Goal: Navigation & Orientation: Find specific page/section

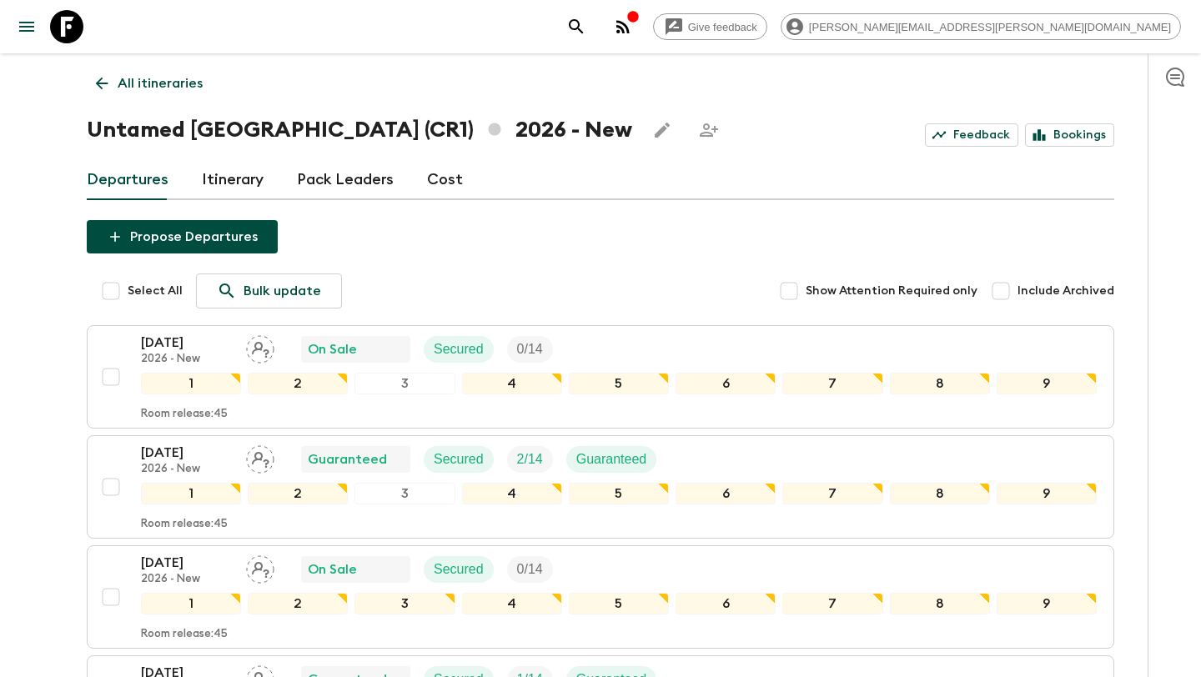
click at [95, 84] on icon at bounding box center [102, 83] width 18 height 18
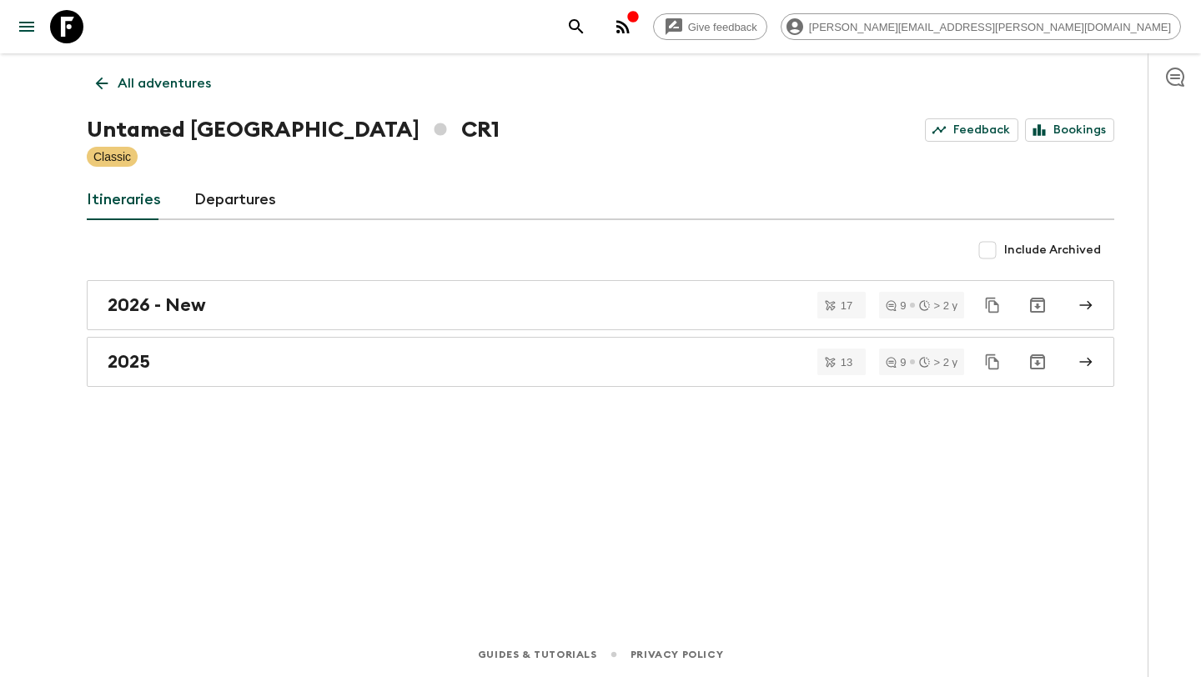
click at [95, 84] on icon at bounding box center [102, 83] width 18 height 18
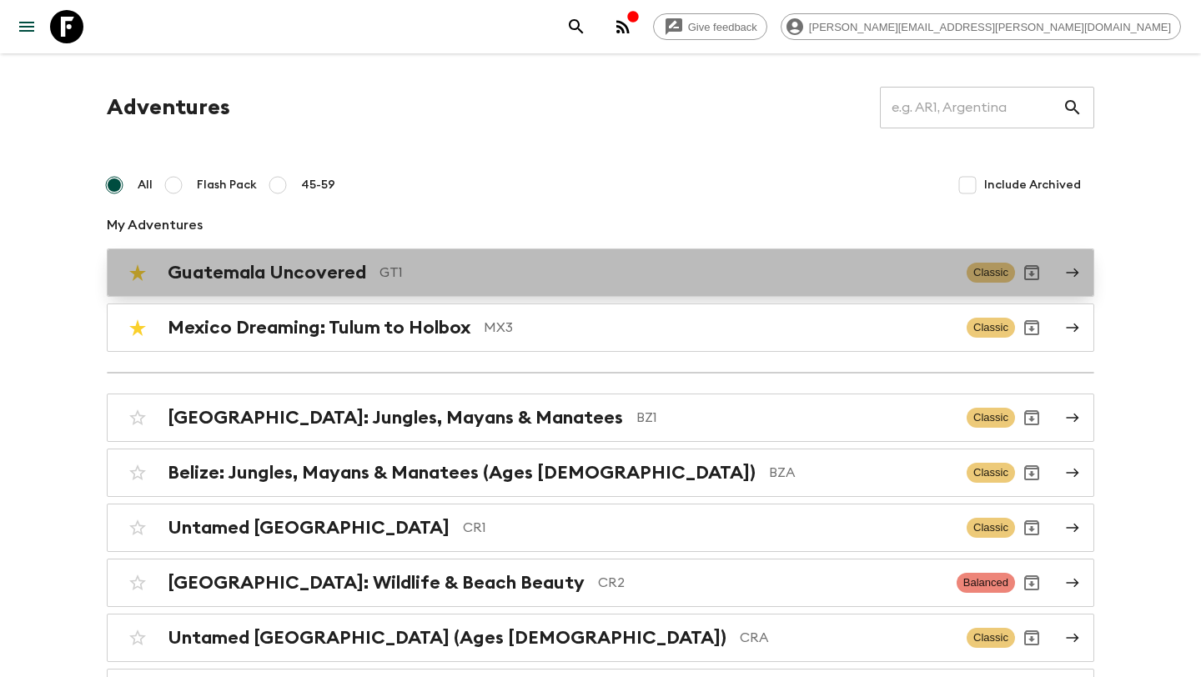
click at [276, 289] on div "Guatemala Uncovered GT1 Classic" at bounding box center [568, 272] width 894 height 33
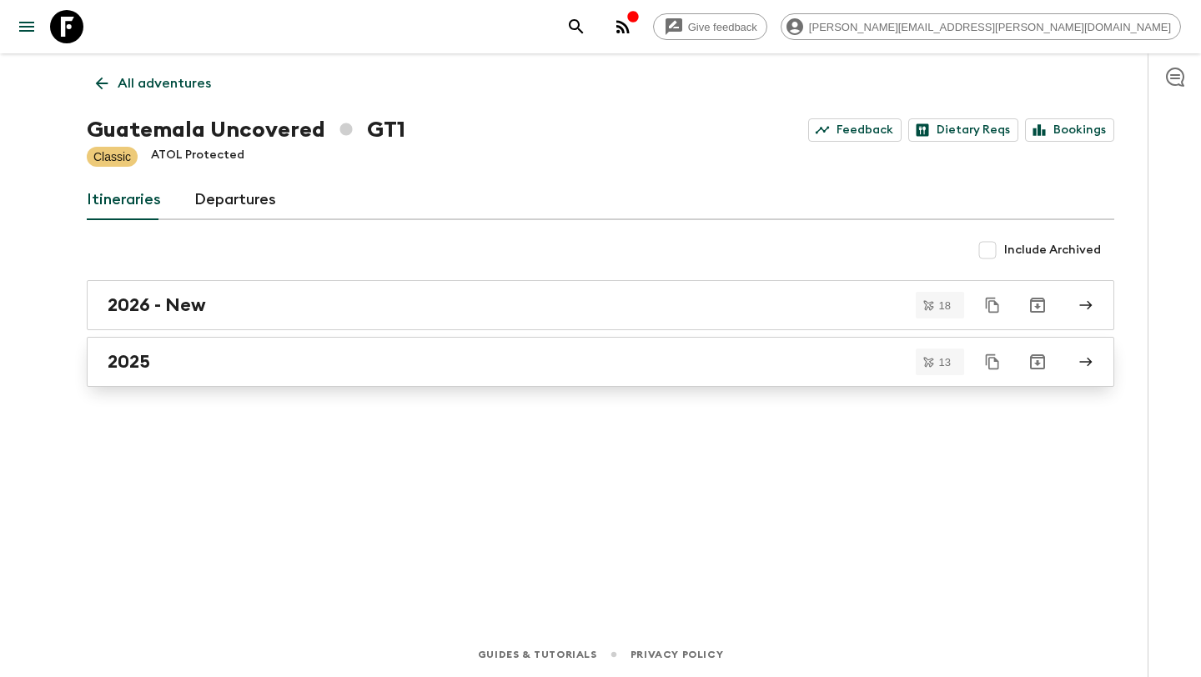
click at [209, 367] on div "2025" at bounding box center [585, 362] width 954 height 22
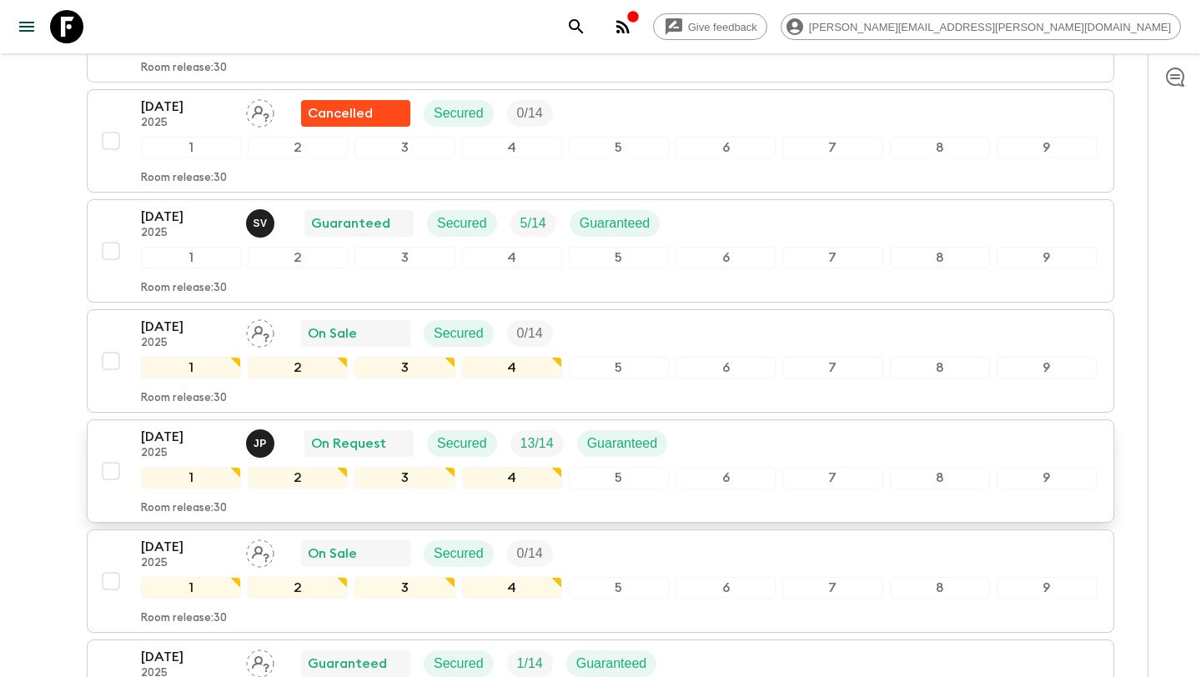
scroll to position [609, 0]
